Goal: Information Seeking & Learning: Learn about a topic

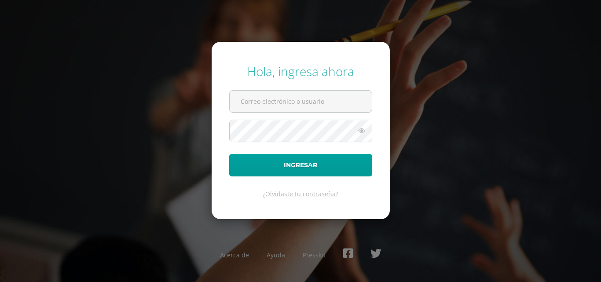
drag, startPoint x: 97, startPoint y: 299, endPoint x: 420, endPoint y: 50, distance: 407.4
click at [420, 50] on div "Hola, ingresa ahora Ingresar ¿Olvidaste tu contraseña? Acerca de Ayuda Presskit" at bounding box center [300, 141] width 608 height 282
click at [428, 70] on div "Hola, ingresa ahora Ingresar ¿Olvidaste tu contraseña? Acerca de Ayuda Presskit" at bounding box center [300, 141] width 567 height 170
click at [321, 96] on input "text" at bounding box center [301, 102] width 142 height 22
type input "s"
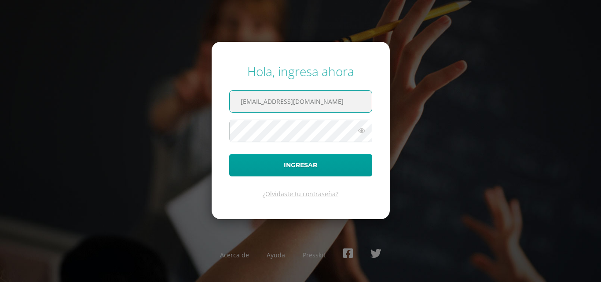
scroll to position [0, 4]
type input "[EMAIL_ADDRESS][DOMAIN_NAME]"
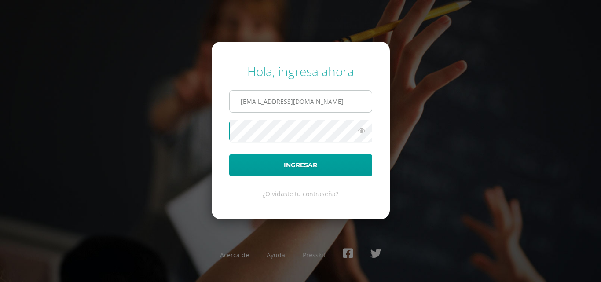
scroll to position [0, 0]
click at [229, 154] on button "Ingresar" at bounding box center [300, 165] width 143 height 22
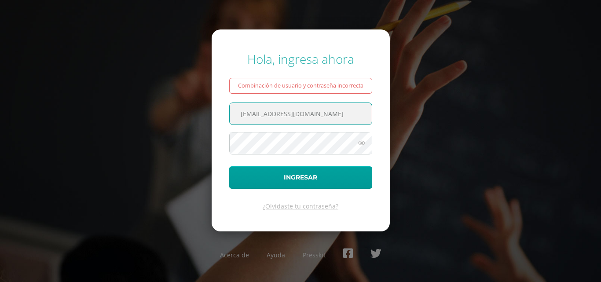
click at [352, 110] on input "alumno21jjos02@integralamericano.edu.gt" at bounding box center [301, 114] width 142 height 22
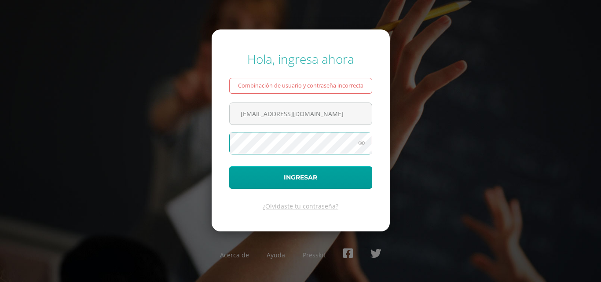
click at [229, 166] on button "Ingresar" at bounding box center [300, 177] width 143 height 22
click at [302, 209] on link "¿Olvidaste tu contraseña?" at bounding box center [301, 206] width 76 height 8
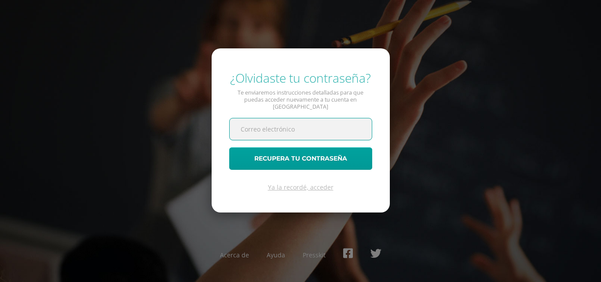
click at [274, 122] on input "text" at bounding box center [301, 129] width 142 height 22
paste input "[EMAIL_ADDRESS][DOMAIN_NAME]"
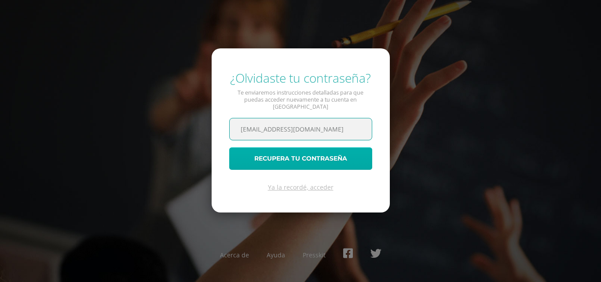
type input "[EMAIL_ADDRESS][DOMAIN_NAME]"
click at [296, 156] on button "Recupera tu contraseña" at bounding box center [300, 158] width 143 height 22
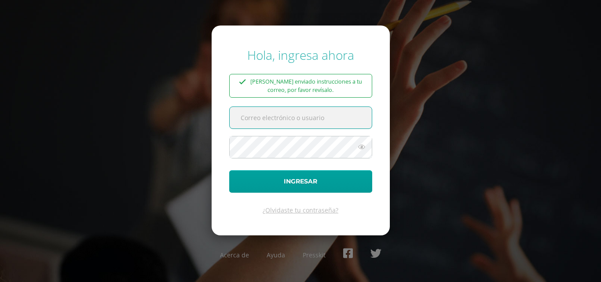
click at [280, 118] on input "text" at bounding box center [301, 118] width 142 height 22
type input "alumno21jjos02@integralamericano.edu.gt"
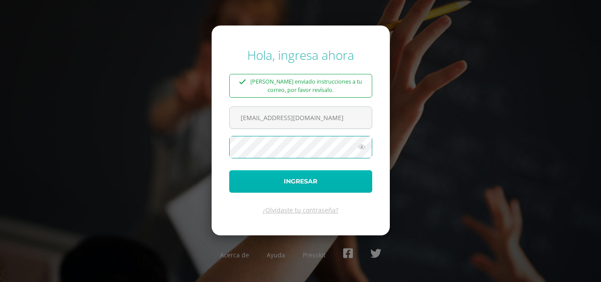
click at [330, 182] on button "Ingresar" at bounding box center [300, 181] width 143 height 22
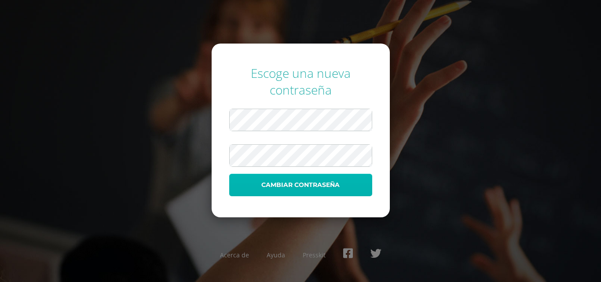
click at [314, 184] on button "Cambiar contraseña" at bounding box center [300, 185] width 143 height 22
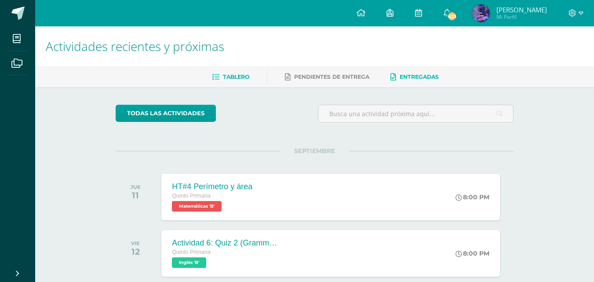
click at [429, 77] on span "Entregadas" at bounding box center [419, 76] width 39 height 7
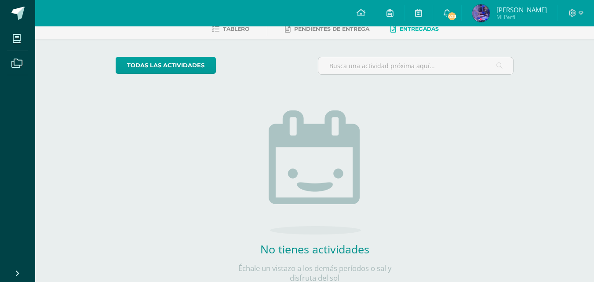
scroll to position [33, 0]
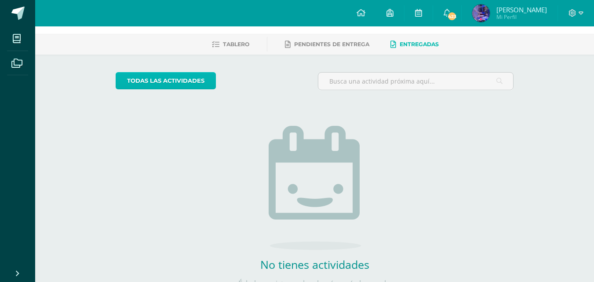
click at [207, 81] on link "todas las Actividades" at bounding box center [166, 80] width 100 height 17
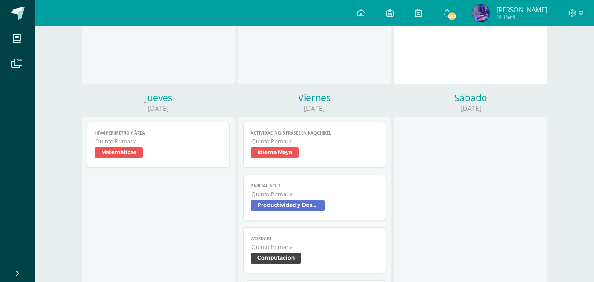
scroll to position [484, 0]
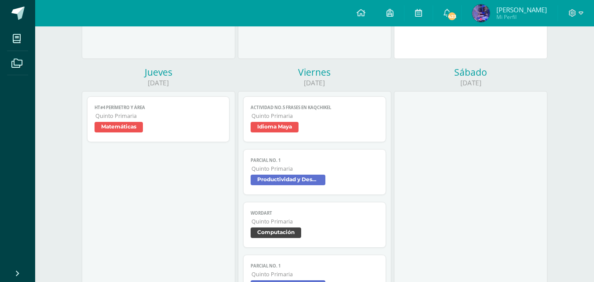
click at [135, 128] on span "Matemáticas" at bounding box center [119, 127] width 48 height 11
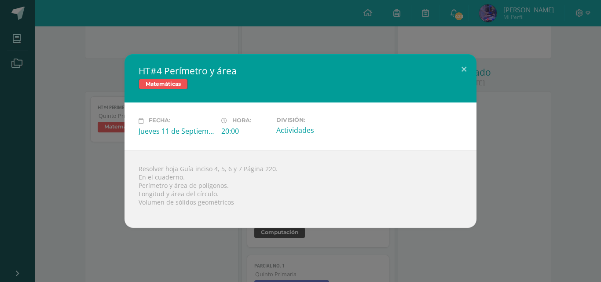
click at [449, 67] on h2 "HT#4 Perímetro y área" at bounding box center [301, 71] width 324 height 12
click at [462, 67] on button at bounding box center [463, 69] width 25 height 30
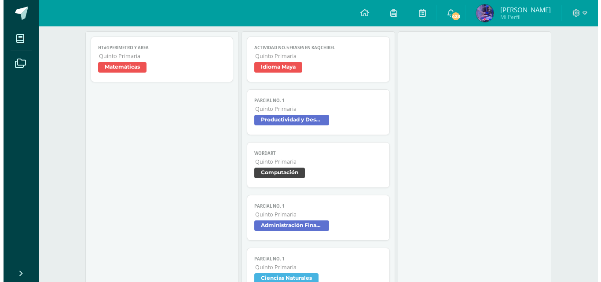
scroll to position [528, 0]
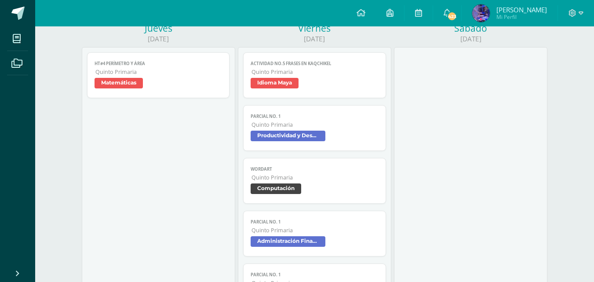
click at [316, 72] on span "Quinto Primaria" at bounding box center [315, 71] width 127 height 7
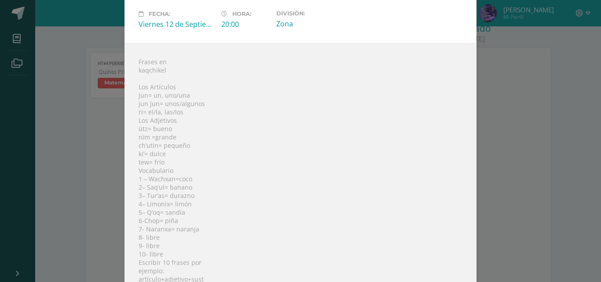
scroll to position [0, 0]
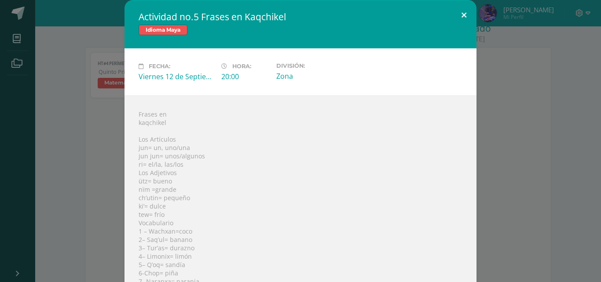
click at [459, 18] on button at bounding box center [463, 15] width 25 height 30
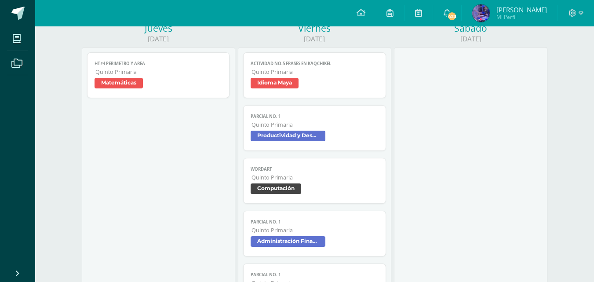
click at [326, 139] on span "Productividad y Desarrollo" at bounding box center [315, 137] width 128 height 13
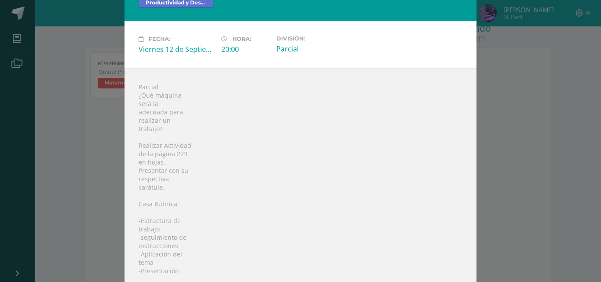
scroll to position [42, 0]
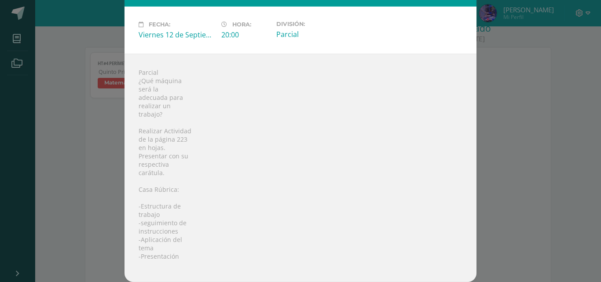
drag, startPoint x: 494, startPoint y: 78, endPoint x: 490, endPoint y: 84, distance: 7.5
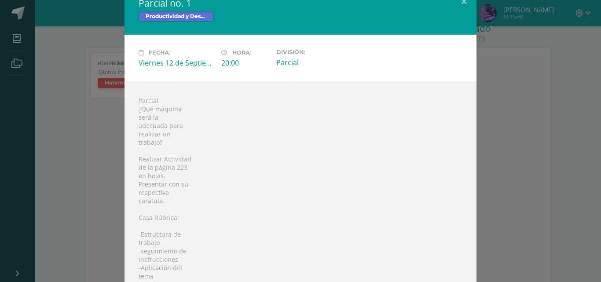
scroll to position [0, 0]
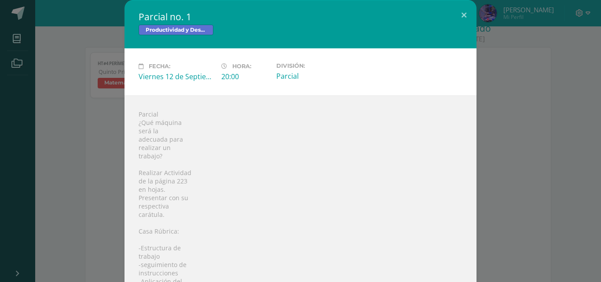
drag, startPoint x: 490, startPoint y: 84, endPoint x: 540, endPoint y: 111, distance: 57.1
click at [540, 111] on div "Parcial no. 1 Productividad y Desarrollo Fecha: [DATE] Hora: 20:00 División: Pa…" at bounding box center [301, 162] width 594 height 324
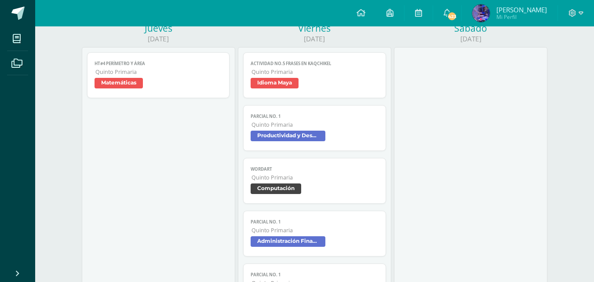
click at [312, 135] on span "Productividad y Desarrollo" at bounding box center [288, 136] width 75 height 11
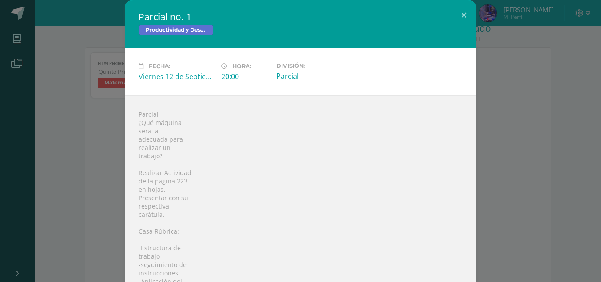
scroll to position [42, 0]
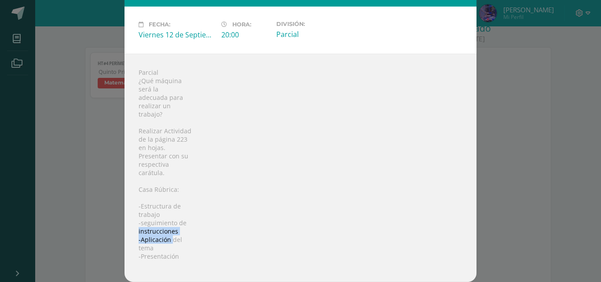
drag, startPoint x: 161, startPoint y: 235, endPoint x: 169, endPoint y: 236, distance: 7.9
click at [169, 236] on div "Parcial ¿Qué máquina será la adecuada para realizar un trabajo? Realizar Activi…" at bounding box center [300, 168] width 352 height 228
click at [78, 240] on div "Parcial no. 1 Productividad y Desarrollo Fecha: [DATE] Hora: 20:00 División: Pa…" at bounding box center [301, 120] width 594 height 324
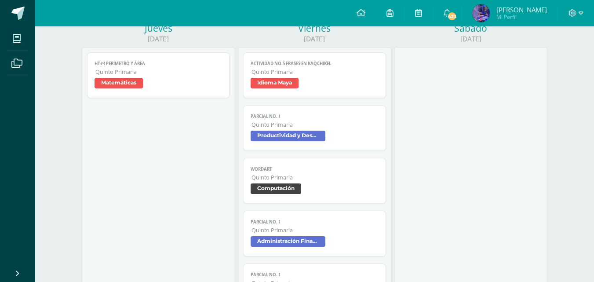
click at [309, 132] on span "Productividad y Desarrollo" at bounding box center [288, 136] width 75 height 11
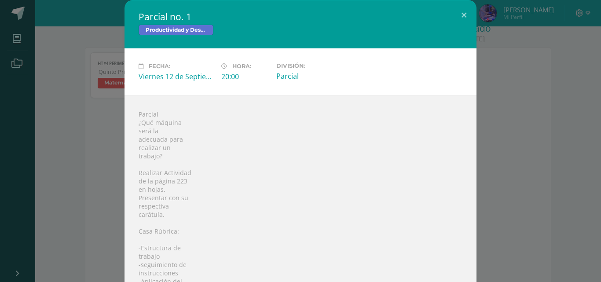
click at [169, 70] on label "Fecha:" at bounding box center [177, 65] width 76 height 7
click at [266, 72] on div "Hora: 20:00" at bounding box center [245, 71] width 55 height 19
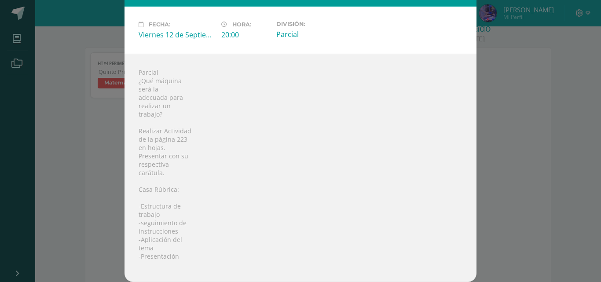
click at [21, 187] on div "Parcial no. 1 Productividad y Desarrollo Fecha: [DATE] Hora: 20:00 División: Pa…" at bounding box center [301, 120] width 594 height 324
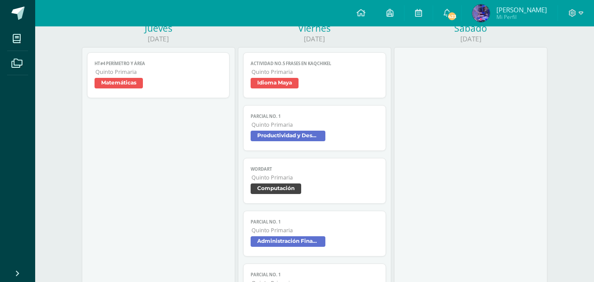
click at [291, 138] on span "Productividad y Desarrollo" at bounding box center [288, 136] width 75 height 11
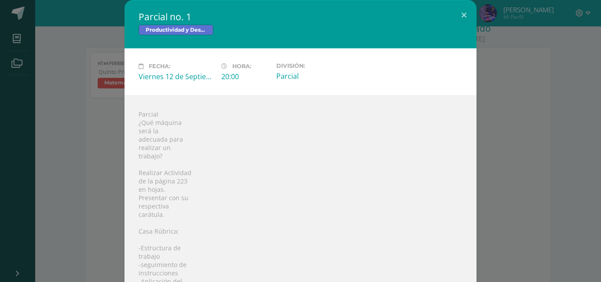
click at [35, 127] on div "Parcial no. 1 Productividad y Desarrollo Fecha: [DATE] Hora: 20:00 División: Pa…" at bounding box center [301, 162] width 594 height 324
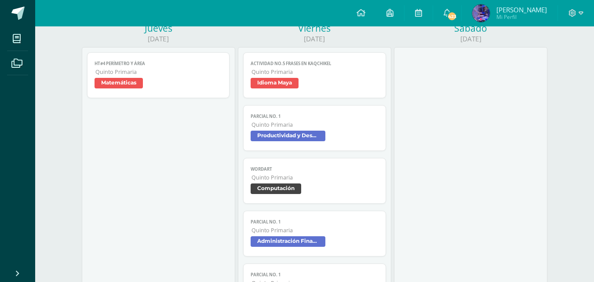
click at [490, 11] on img at bounding box center [481, 13] width 18 height 18
click at [289, 135] on span "Productividad y Desarrollo" at bounding box center [288, 136] width 75 height 11
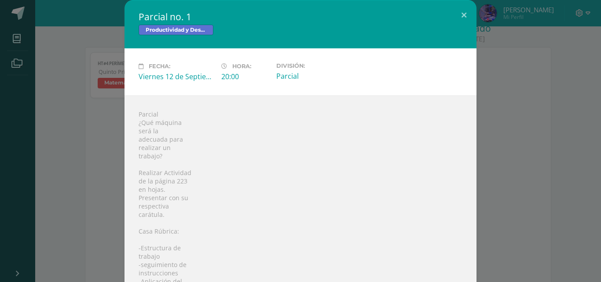
click at [85, 144] on div "Parcial no. 1 Productividad y Desarrollo Fecha: Viernes 12 de Septiembre Hora: …" at bounding box center [301, 162] width 594 height 324
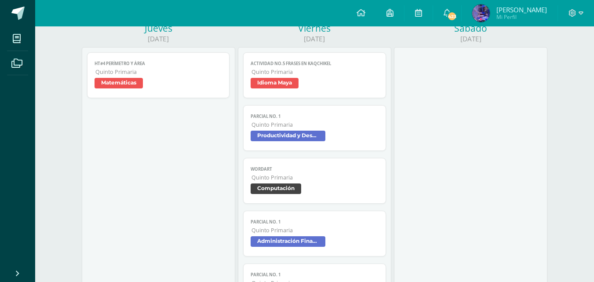
click at [302, 130] on link "Parcial no. 1 Quinto Primaria Productividad y Desarrollo" at bounding box center [314, 128] width 143 height 46
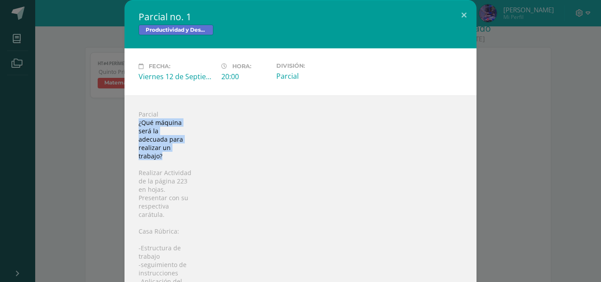
drag, startPoint x: 131, startPoint y: 119, endPoint x: 173, endPoint y: 156, distance: 55.8
click at [173, 156] on div "Parcial ¿Qué máquina será la adecuada para realizar un trabajo? Realizar Activi…" at bounding box center [300, 209] width 352 height 228
copy div "¿Qué máquina será la adecuada para realizar un trabajo?"
click at [477, 89] on div "Parcial no. 1 Productividad y Desarrollo Fecha: Viernes 12 de Septiembre Hora: …" at bounding box center [301, 162] width 594 height 324
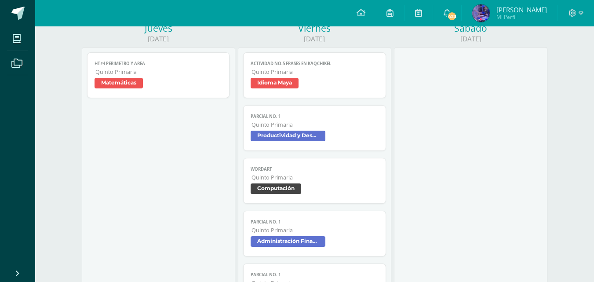
click at [315, 127] on span "Quinto Primaria" at bounding box center [315, 124] width 127 height 7
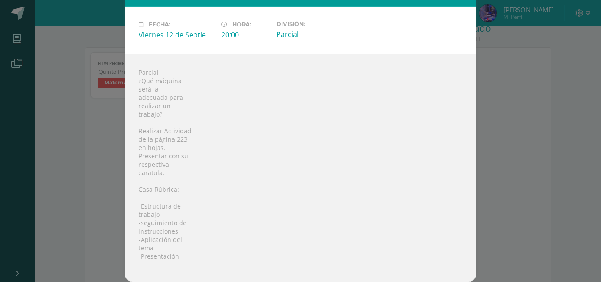
click at [535, 89] on div "Parcial no. 1 Productividad y Desarrollo Fecha: Viernes 12 de Septiembre Hora: …" at bounding box center [301, 120] width 594 height 324
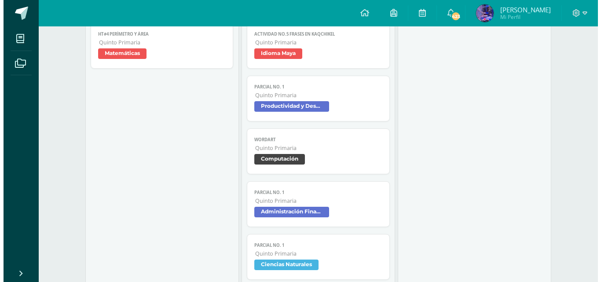
scroll to position [572, 0]
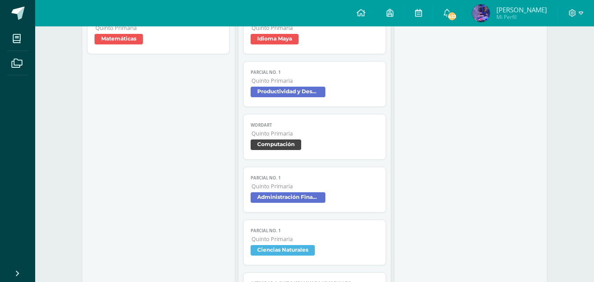
click at [286, 138] on link "WordArt Quinto Primaria Computación" at bounding box center [314, 137] width 143 height 46
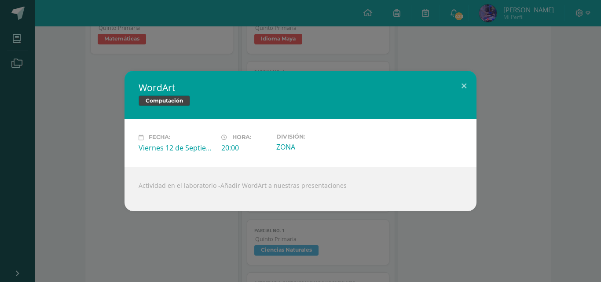
click at [282, 187] on div "Actividad en el laboratorio -Añadir WordArt a nuestras presentaciones" at bounding box center [300, 189] width 352 height 44
click at [486, 73] on div "WordArt Computación Fecha: Viernes 12 de Septiembre Hora: 20:00 División: ZONA …" at bounding box center [301, 141] width 594 height 140
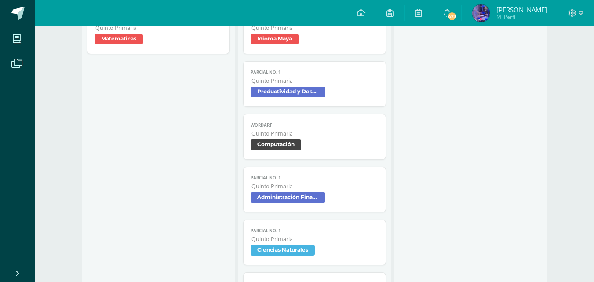
click at [306, 198] on span "Administración Financiera" at bounding box center [288, 197] width 75 height 11
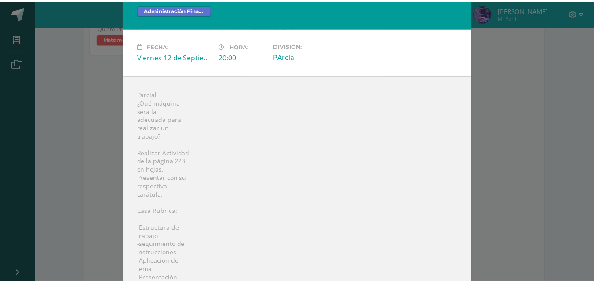
scroll to position [0, 0]
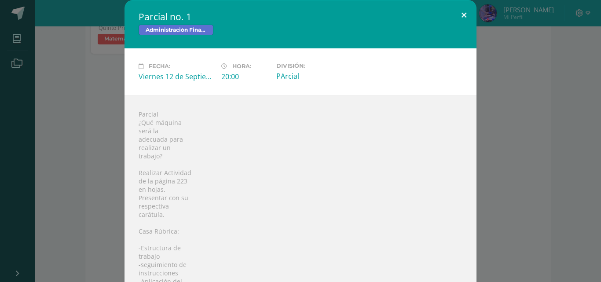
click at [457, 17] on button at bounding box center [463, 15] width 25 height 30
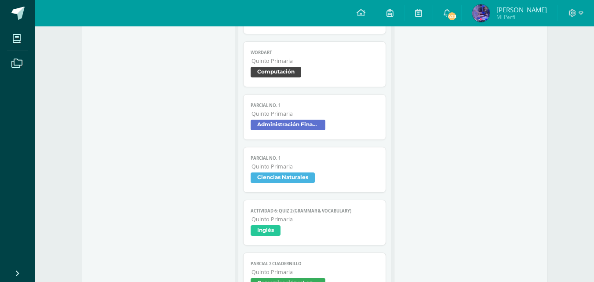
scroll to position [660, 0]
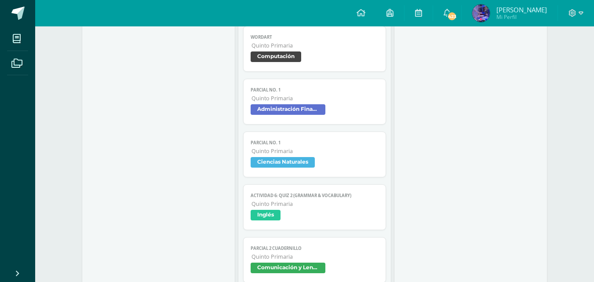
click at [322, 168] on span "Ciencias Naturales" at bounding box center [315, 163] width 128 height 13
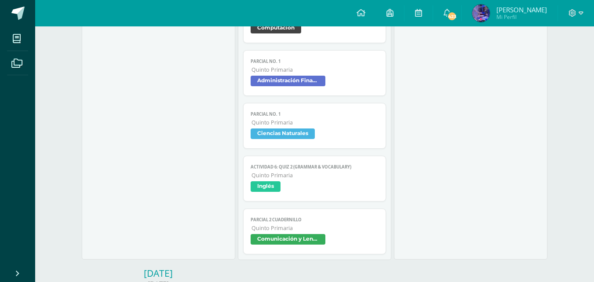
scroll to position [704, 0]
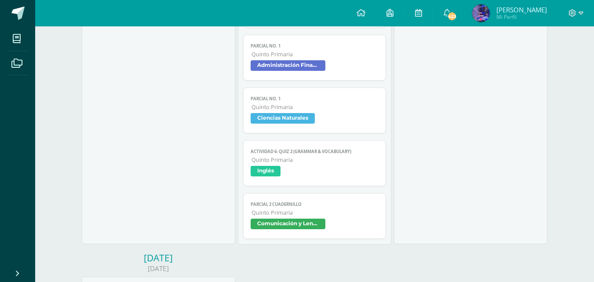
click at [277, 173] on span "Inglés" at bounding box center [266, 171] width 30 height 11
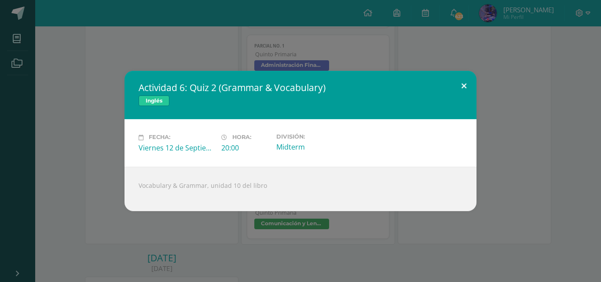
click at [462, 82] on button at bounding box center [463, 86] width 25 height 30
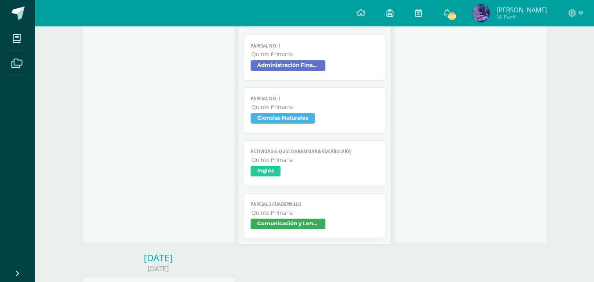
click at [298, 230] on span "Comunicación y Lenguaje" at bounding box center [315, 225] width 128 height 13
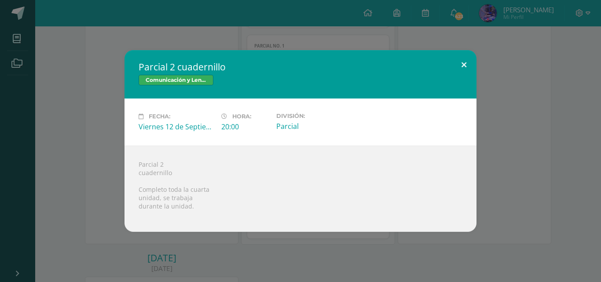
click at [462, 63] on button at bounding box center [463, 65] width 25 height 30
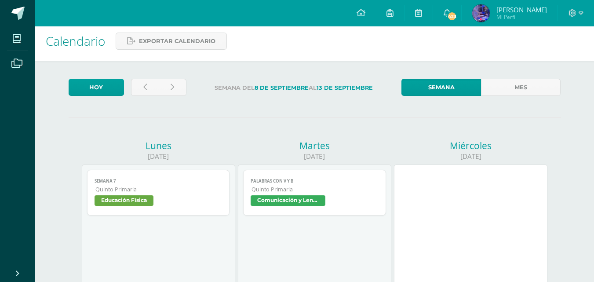
scroll to position [0, 0]
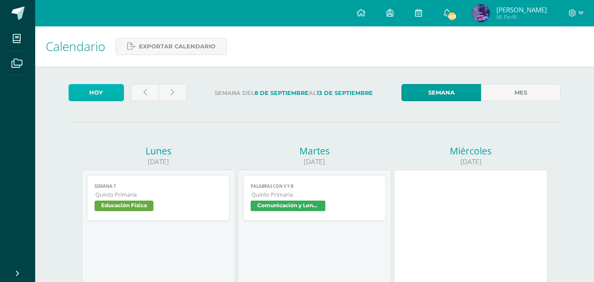
click at [106, 88] on link "Hoy" at bounding box center [96, 92] width 55 height 17
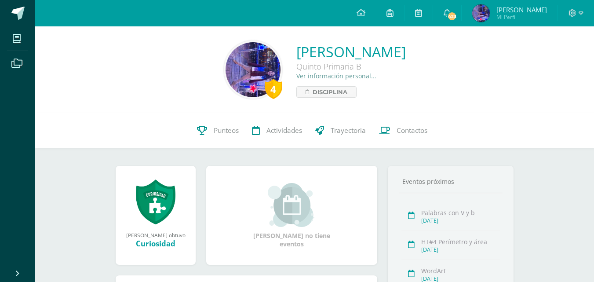
click at [265, 90] on div "4" at bounding box center [274, 89] width 18 height 20
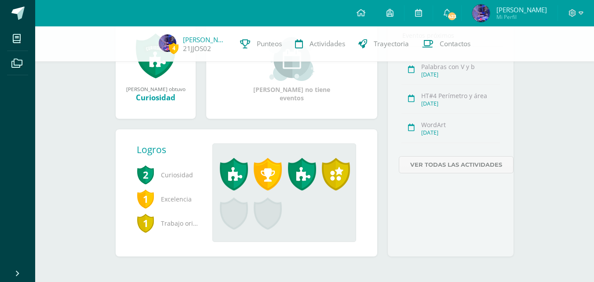
scroll to position [145, 0]
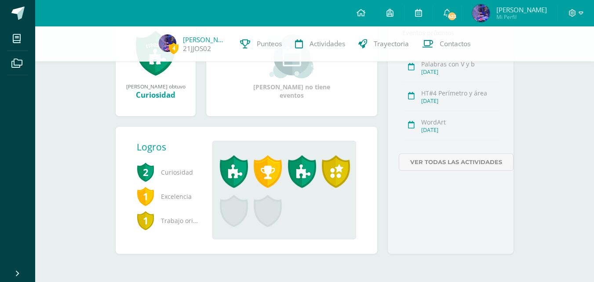
click at [143, 191] on span "1" at bounding box center [146, 196] width 18 height 20
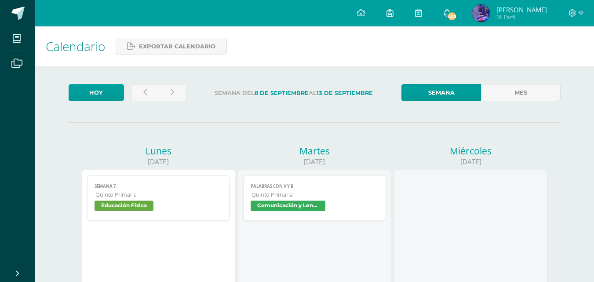
click at [457, 13] on span "423" at bounding box center [452, 16] width 10 height 10
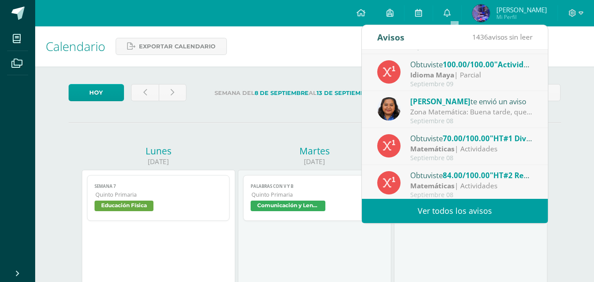
scroll to position [146, 0]
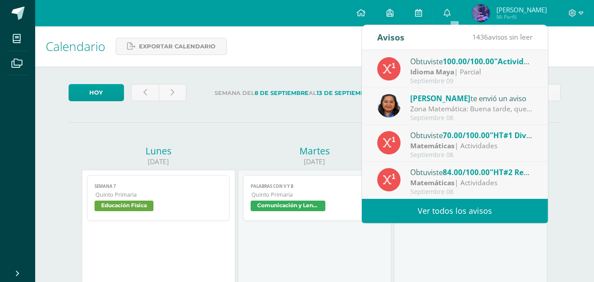
click at [459, 103] on div "Verónica Cruz te envió un aviso" at bounding box center [471, 97] width 122 height 11
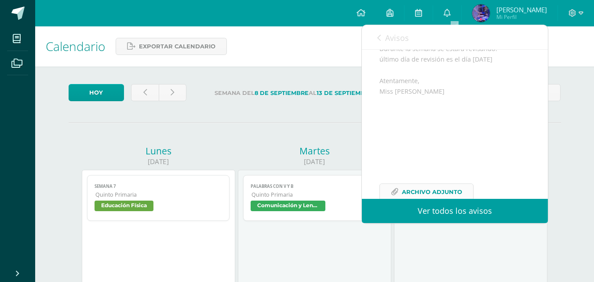
scroll to position [335, 0]
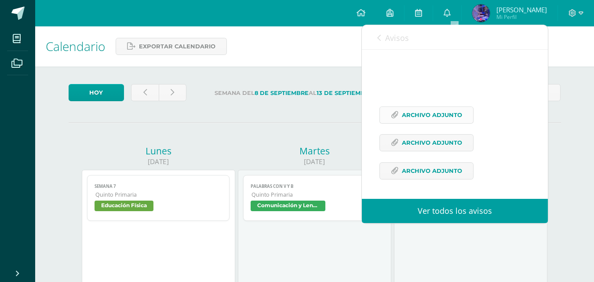
click at [432, 112] on span "Archivo Adjunto" at bounding box center [432, 115] width 60 height 16
click at [410, 138] on span "Archivo Adjunto" at bounding box center [432, 143] width 60 height 16
click at [410, 167] on span "Archivo Adjunto" at bounding box center [432, 171] width 60 height 16
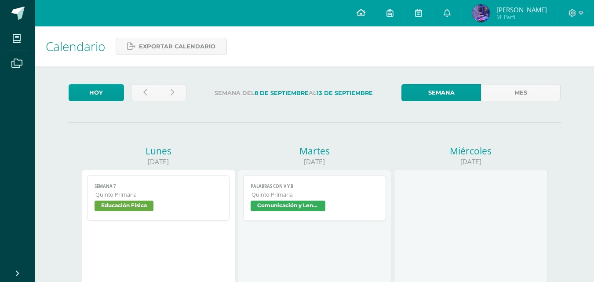
click at [366, 11] on icon at bounding box center [361, 13] width 9 height 8
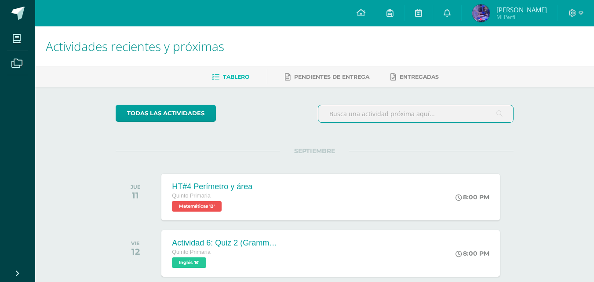
click at [379, 117] on input "text" at bounding box center [415, 113] width 195 height 17
click at [365, 76] on span "Pendientes de entrega" at bounding box center [331, 76] width 75 height 7
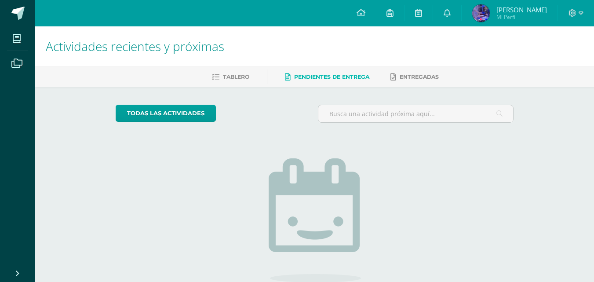
click at [390, 72] on ul "Tablero Pendientes de entrega Entregadas" at bounding box center [325, 77] width 559 height 15
click at [358, 117] on input "text" at bounding box center [415, 113] width 195 height 17
drag, startPoint x: 394, startPoint y: 11, endPoint x: 493, endPoint y: 32, distance: 101.2
click at [520, 38] on h1 "Actividades recientes y próximas" at bounding box center [315, 46] width 538 height 40
click at [394, 10] on icon at bounding box center [390, 13] width 7 height 8
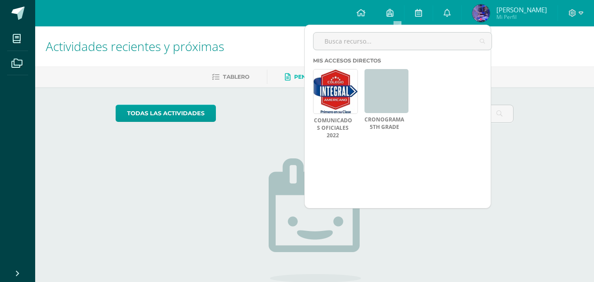
click at [229, 40] on h1 "Actividades recientes y próximas" at bounding box center [315, 46] width 538 height 40
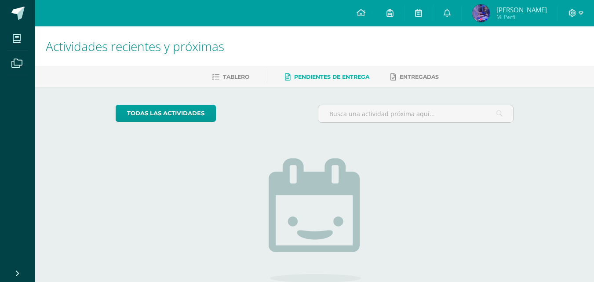
click at [582, 14] on icon at bounding box center [581, 12] width 5 height 3
drag, startPoint x: 435, startPoint y: 46, endPoint x: 442, endPoint y: 53, distance: 9.6
click at [438, 48] on h1 "Actividades recientes y próximas" at bounding box center [315, 46] width 538 height 40
click at [414, 113] on input "text" at bounding box center [415, 113] width 195 height 17
click at [397, 117] on input "mate" at bounding box center [415, 113] width 195 height 17
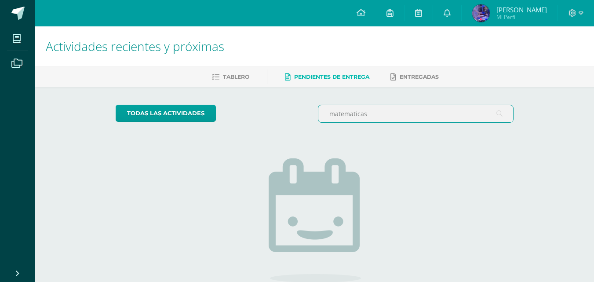
type input "matematicas"
click at [226, 65] on h1 "Actividades recientes y próximas" at bounding box center [315, 46] width 538 height 40
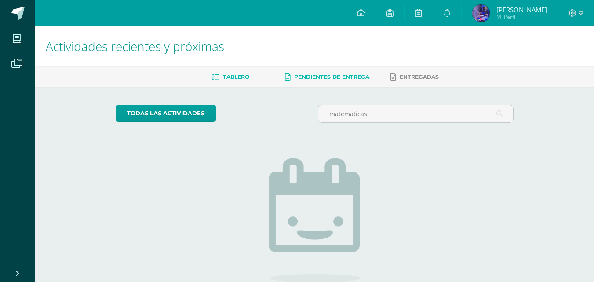
drag, startPoint x: 231, startPoint y: 82, endPoint x: 234, endPoint y: 80, distance: 4.5
click at [231, 82] on link "Tablero" at bounding box center [230, 77] width 37 height 14
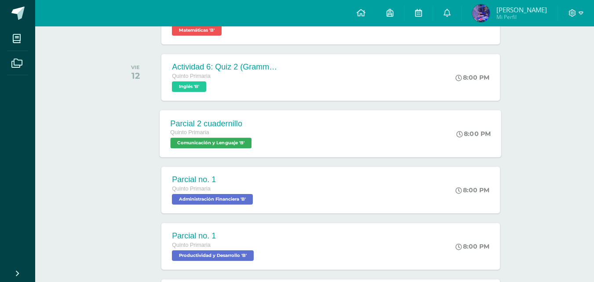
scroll to position [220, 0]
